Goal: Navigation & Orientation: Find specific page/section

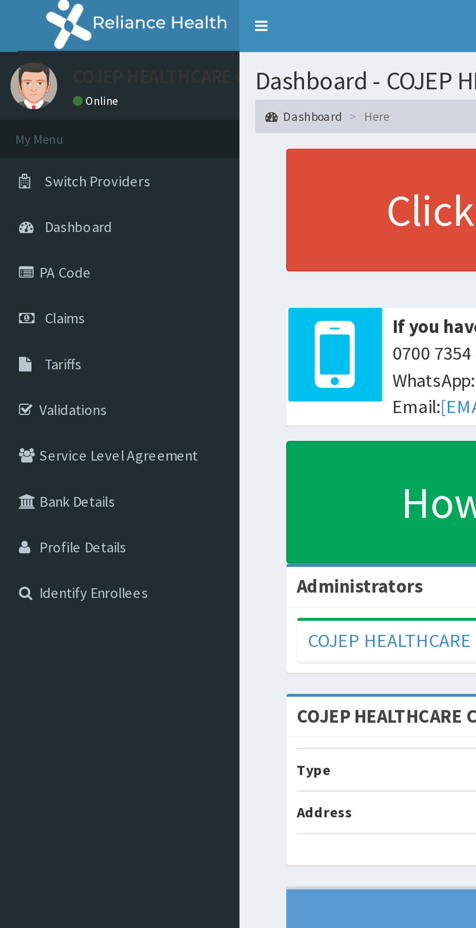
click at [34, 145] on span "Claims" at bounding box center [30, 148] width 19 height 9
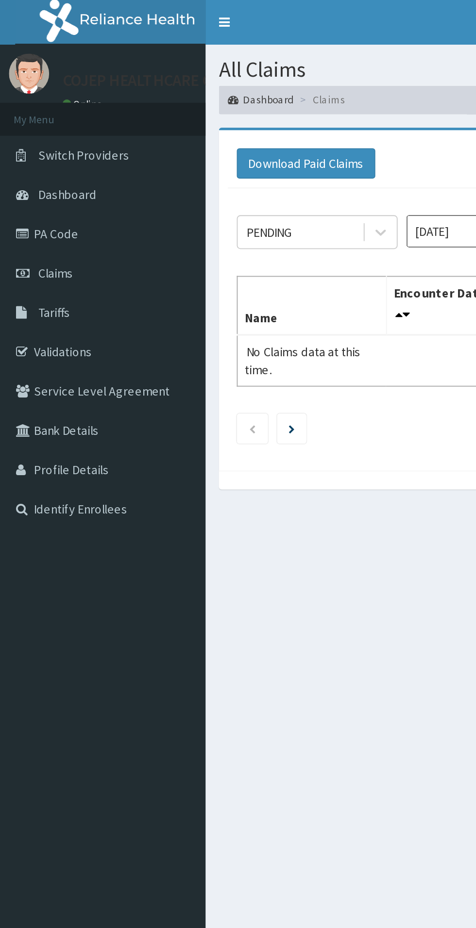
click at [32, 173] on span "Tariffs" at bounding box center [29, 169] width 17 height 9
